Goal: Task Accomplishment & Management: Use online tool/utility

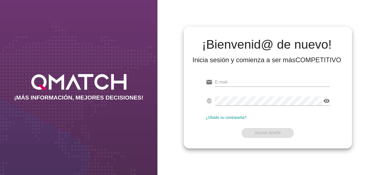
type input "[EMAIL_ADDRESS][DOMAIN_NAME]"
click at [206, 122] on form "email [EMAIL_ADDRESS][DOMAIN_NAME] fingerprint visibility ¿Olvidó su contraseña…" at bounding box center [268, 107] width 124 height 65
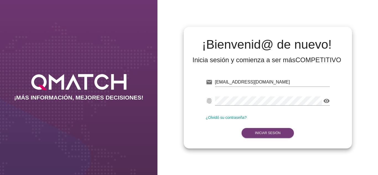
click at [248, 132] on button "Iniciar Sesión" at bounding box center [268, 133] width 52 height 10
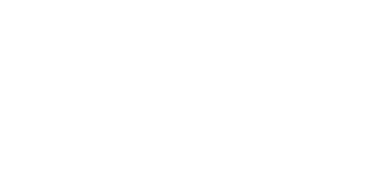
click at [248, 132] on button "Iniciar Sesión" at bounding box center [268, 133] width 52 height 10
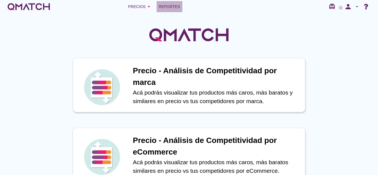
click at [167, 4] on span "Reportes" at bounding box center [169, 6] width 21 height 7
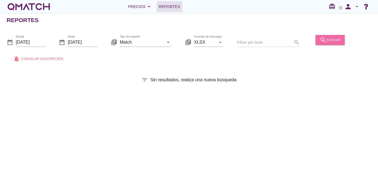
click at [335, 37] on div "search buscar" at bounding box center [330, 40] width 21 height 7
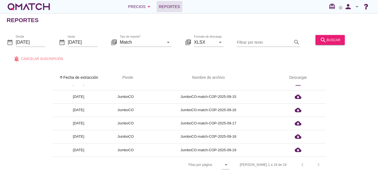
scroll to position [2, 0]
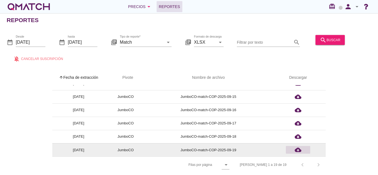
click at [299, 150] on icon "cloud_download" at bounding box center [298, 150] width 7 height 7
